Goal: Task Accomplishment & Management: Manage account settings

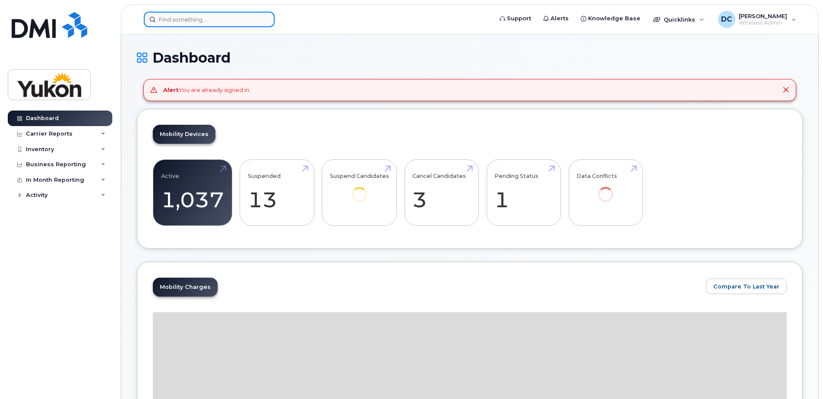
click at [212, 22] on input at bounding box center [209, 20] width 131 height 16
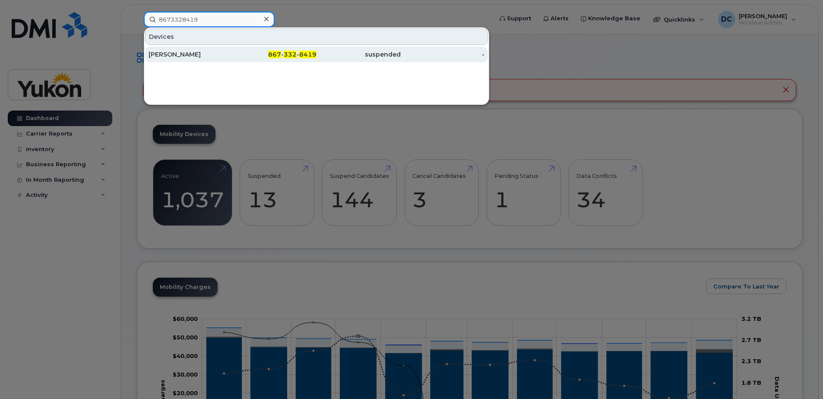
type input "8673328419"
click at [201, 55] on div "Sonja Seeber" at bounding box center [190, 54] width 84 height 9
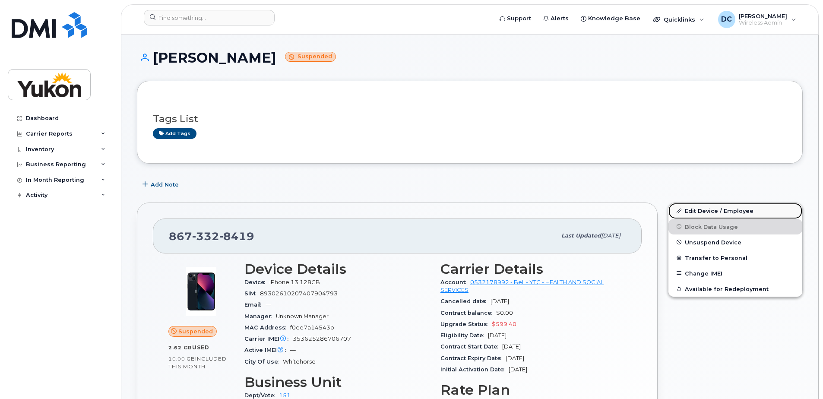
click at [710, 208] on link "Edit Device / Employee" at bounding box center [735, 211] width 134 height 16
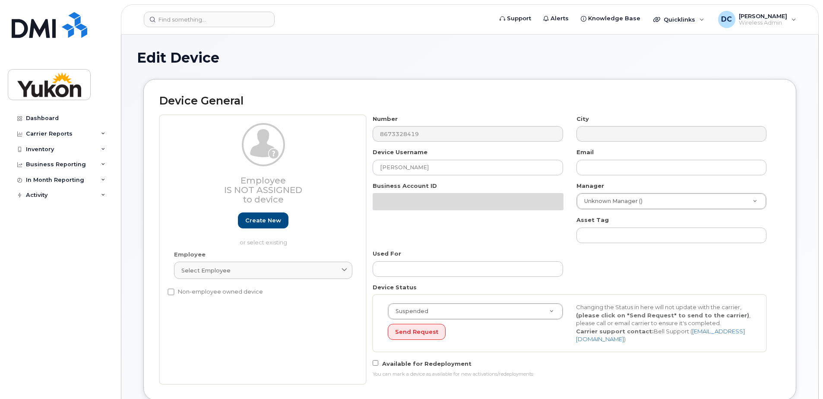
select select "33497702"
select select "33497282"
select select "33497277"
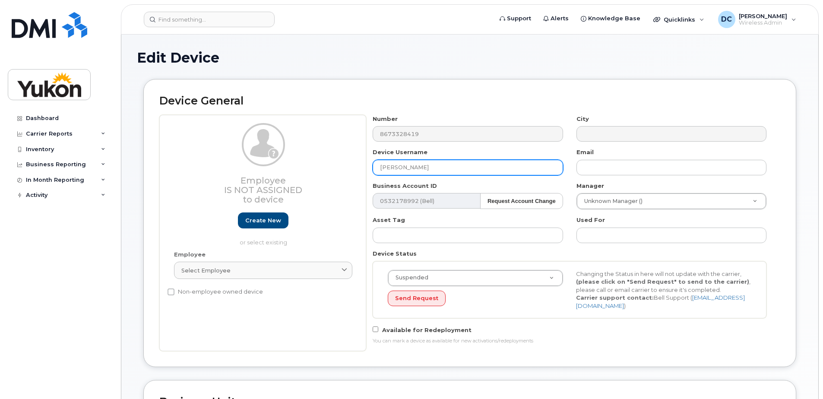
drag, startPoint x: 475, startPoint y: 167, endPoint x: 175, endPoint y: 158, distance: 299.7
click at [178, 158] on div "Employee Is not assigned to device Create new or select existing Employee Selec…" at bounding box center [469, 233] width 621 height 236
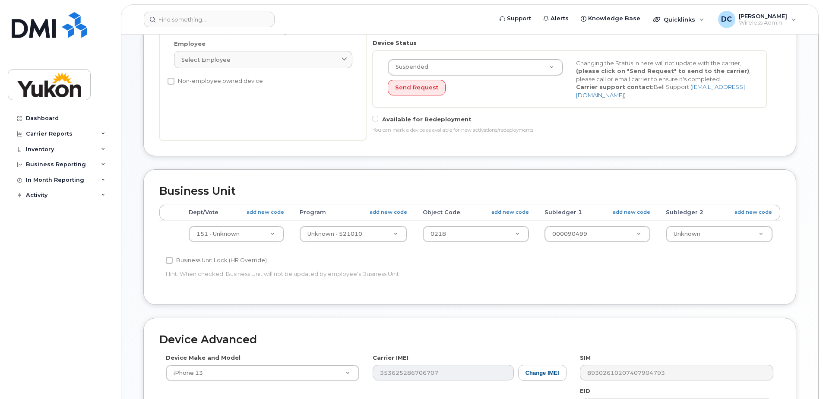
scroll to position [216, 0]
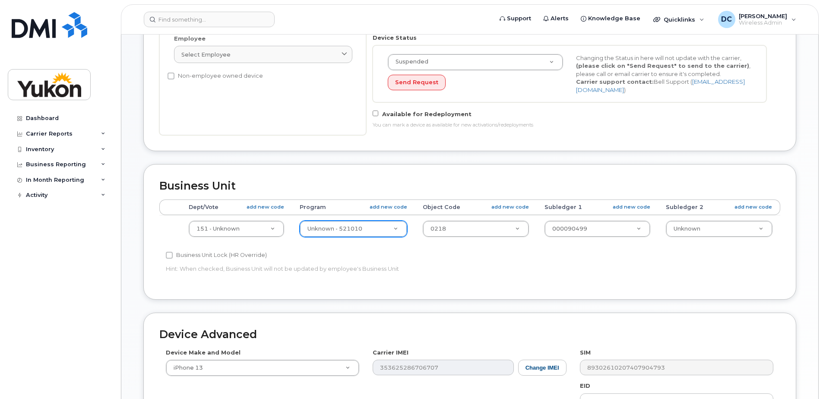
type input "Grace Rugaine"
click at [363, 251] on input "text" at bounding box center [356, 249] width 93 height 13
type input "324020"
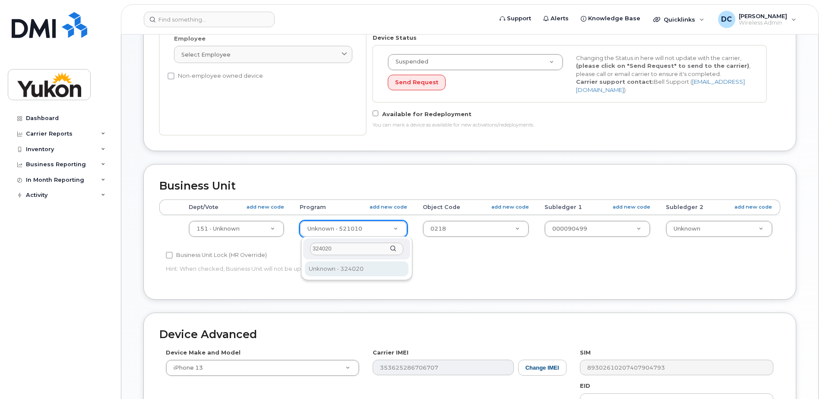
type input "33692248"
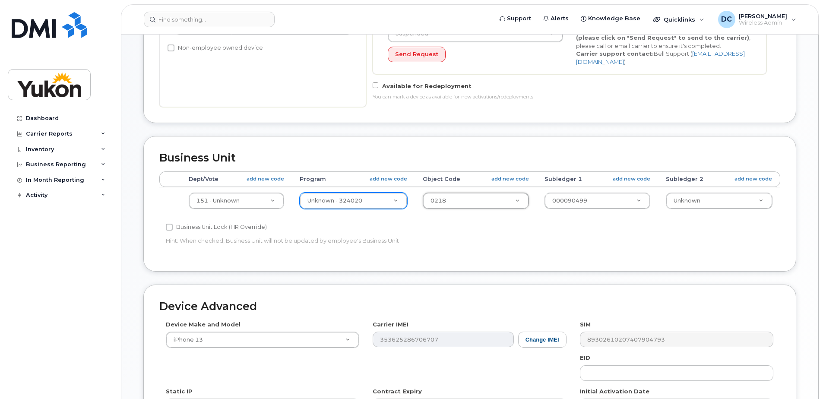
scroll to position [259, 0]
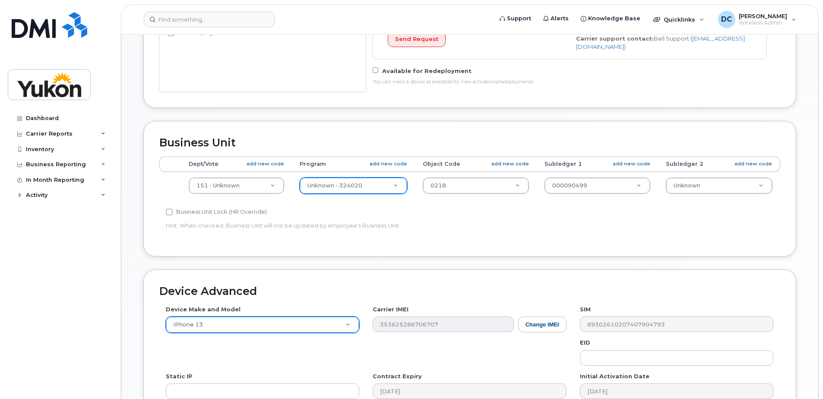
click at [351, 328] on div "Device Make and Model iPhone 13 Android TCL 502 Watch Apple Watch S9 41mm Andro…" at bounding box center [469, 372] width 621 height 134
click at [514, 283] on div "Device Advanced Device Make and Model iPhone 13 Android TCL 502 Watch Apple Wat…" at bounding box center [469, 362] width 653 height 186
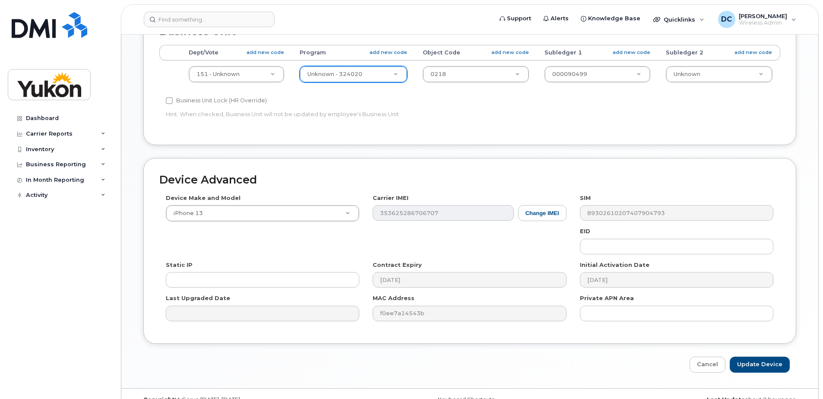
scroll to position [387, 0]
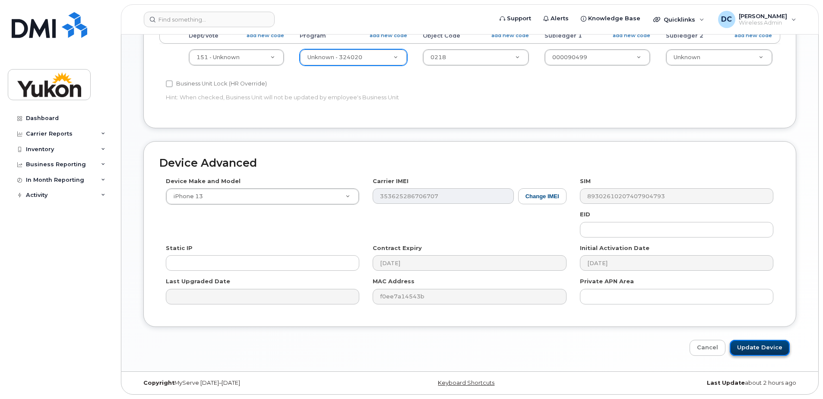
click at [758, 348] on input "Update Device" at bounding box center [759, 348] width 60 height 16
type input "Saving..."
